Goal: Find specific page/section: Find specific page/section

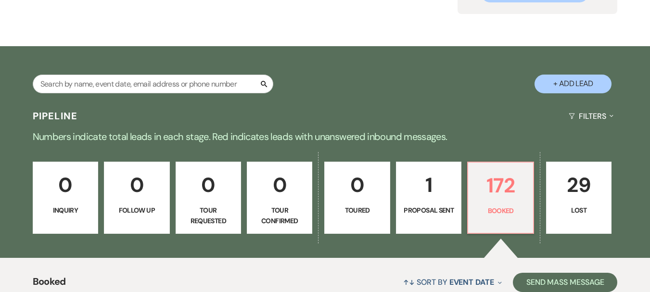
scroll to position [118, 0]
click at [110, 80] on input "text" at bounding box center [153, 84] width 240 height 19
type input "[PERSON_NAME]"
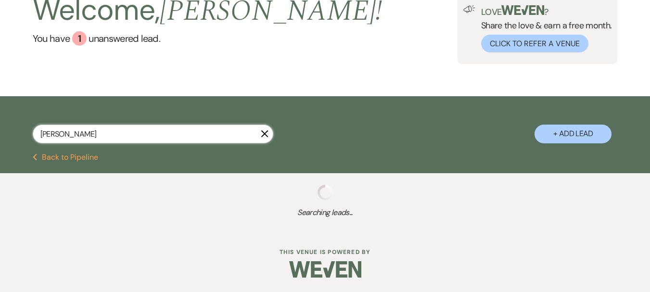
scroll to position [92, 0]
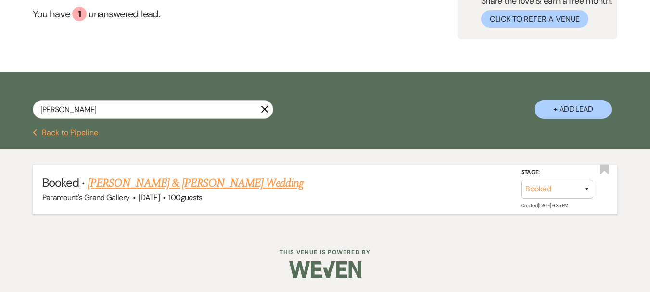
click at [142, 190] on link "[PERSON_NAME] & [PERSON_NAME] Wedding" at bounding box center [195, 183] width 215 height 17
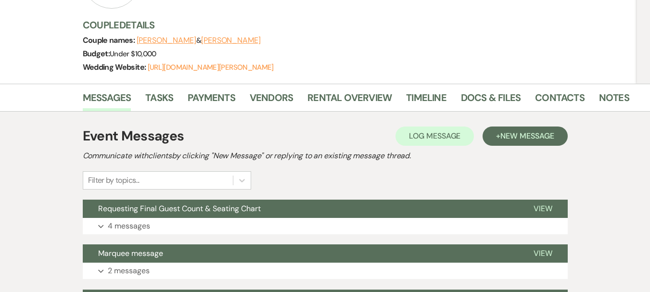
scroll to position [200, 0]
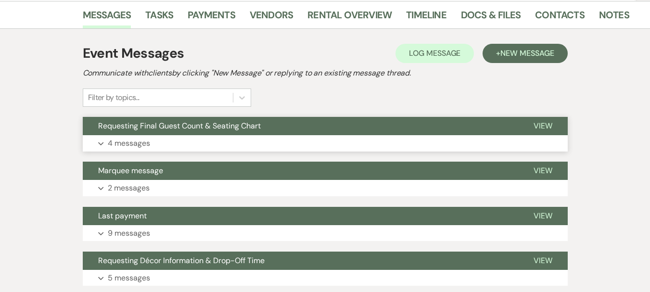
click at [181, 122] on span "Requesting Final Guest Count & Seating Chart" at bounding box center [179, 126] width 163 height 10
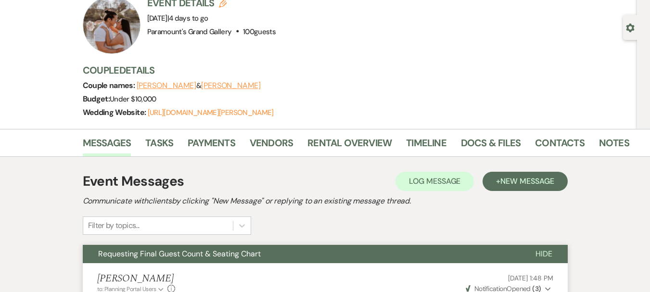
scroll to position [0, 0]
